Goal: Find contact information

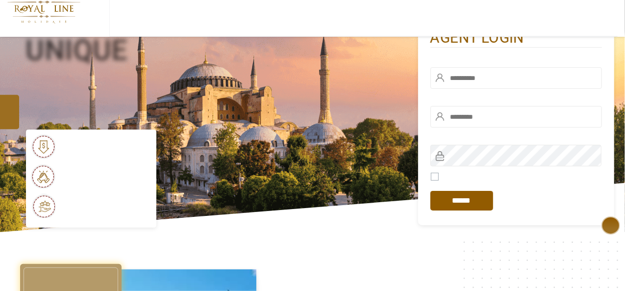
scroll to position [196, 0]
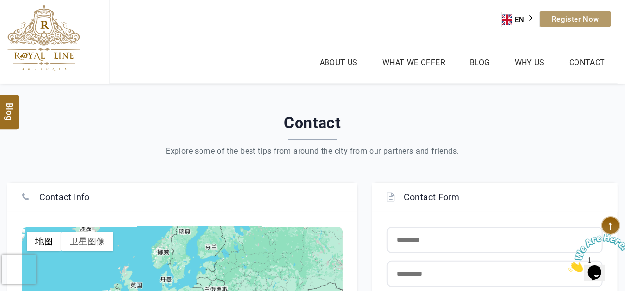
click at [336, 61] on link "About Us" at bounding box center [338, 62] width 43 height 14
click at [337, 64] on link "About Us" at bounding box center [338, 62] width 43 height 14
click at [345, 62] on link "About Us" at bounding box center [338, 62] width 43 height 14
click at [338, 60] on link "About Us" at bounding box center [338, 62] width 43 height 14
